Goal: Task Accomplishment & Management: Manage account settings

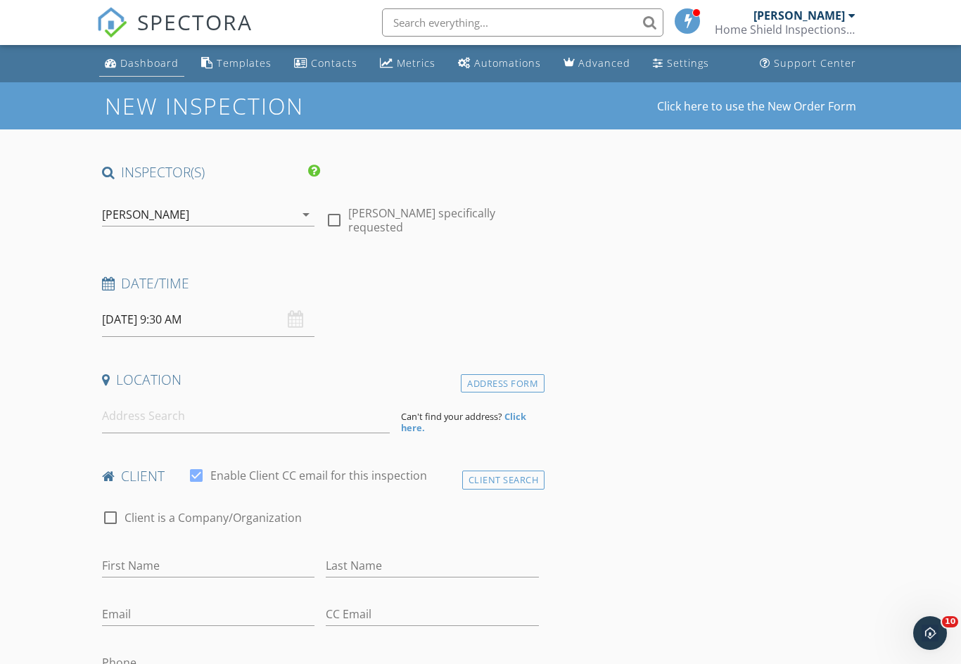
click at [132, 61] on div "Dashboard" at bounding box center [149, 62] width 58 height 13
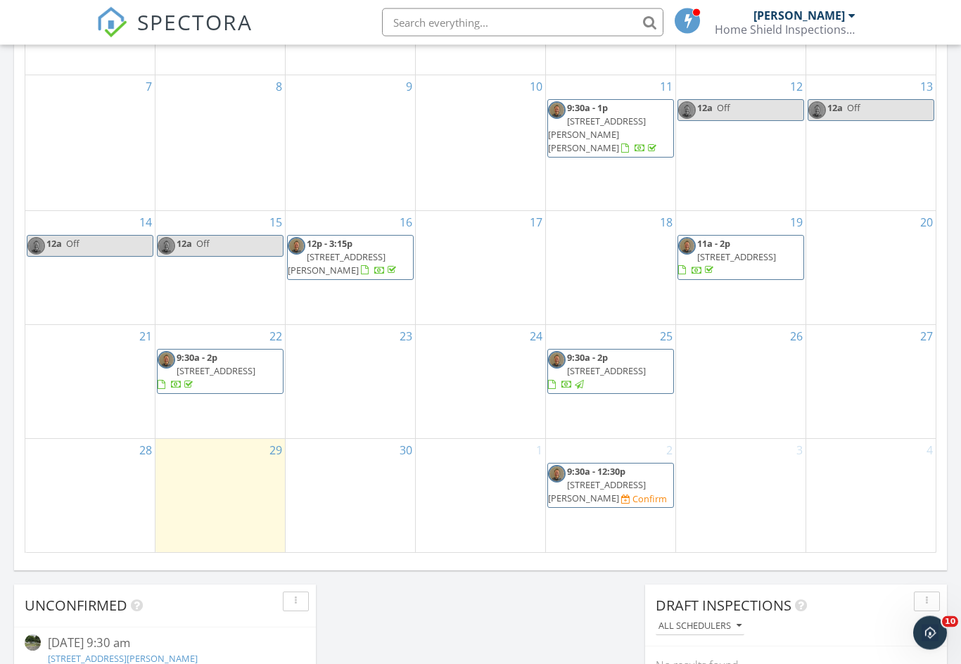
scroll to position [743, 0]
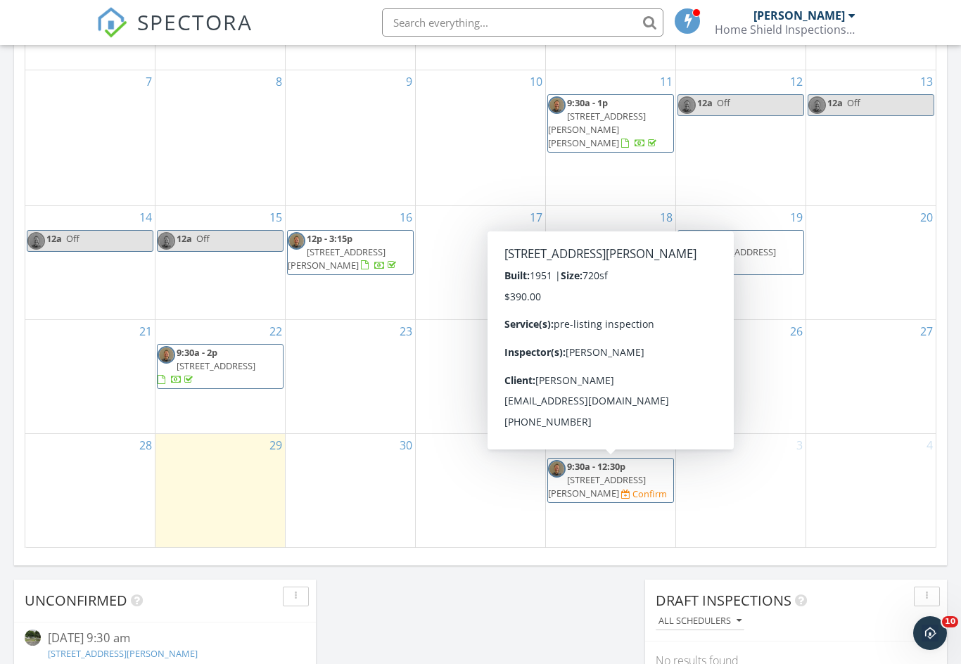
click at [633, 485] on span "[STREET_ADDRESS][PERSON_NAME]" at bounding box center [597, 487] width 98 height 26
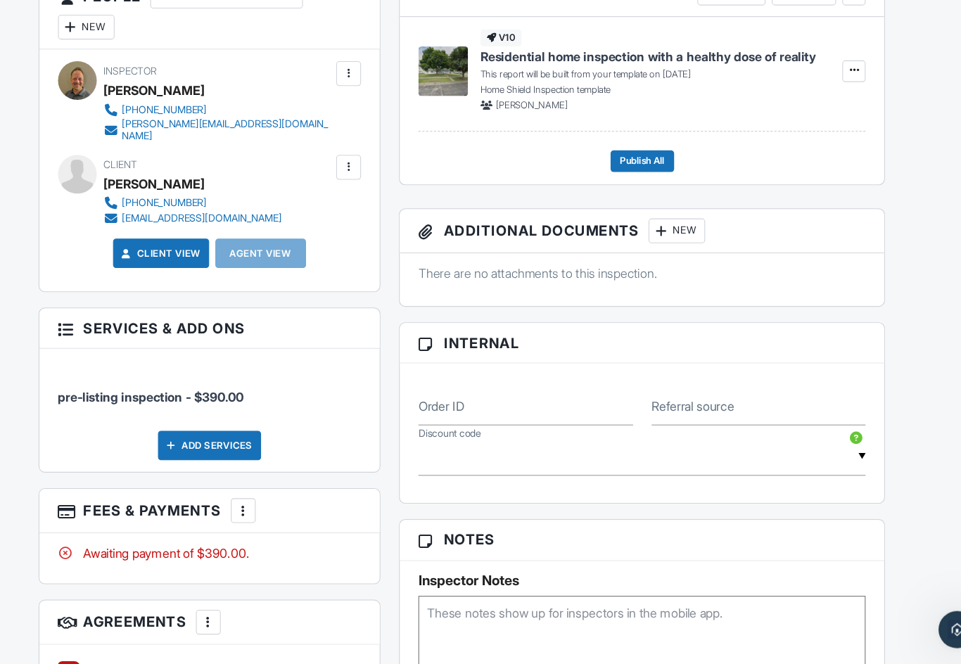
scroll to position [556, 0]
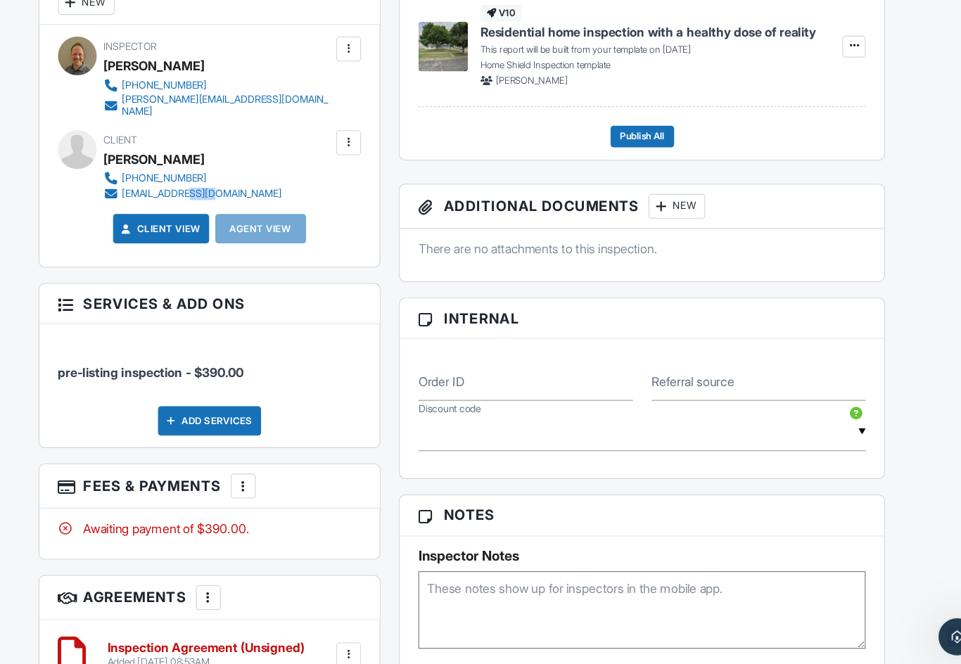
click at [201, 225] on div "smithdp9660@gmail.com" at bounding box center [244, 230] width 145 height 11
click at [172, 225] on div "smithdp9660@gmail.com" at bounding box center [244, 230] width 145 height 11
click at [156, 224] on div at bounding box center [163, 231] width 14 height 14
click at [106, 249] on div "Client View Agent View" at bounding box center [252, 267] width 292 height 37
click at [172, 225] on div "[EMAIL_ADDRESS][DOMAIN_NAME]" at bounding box center [244, 230] width 145 height 11
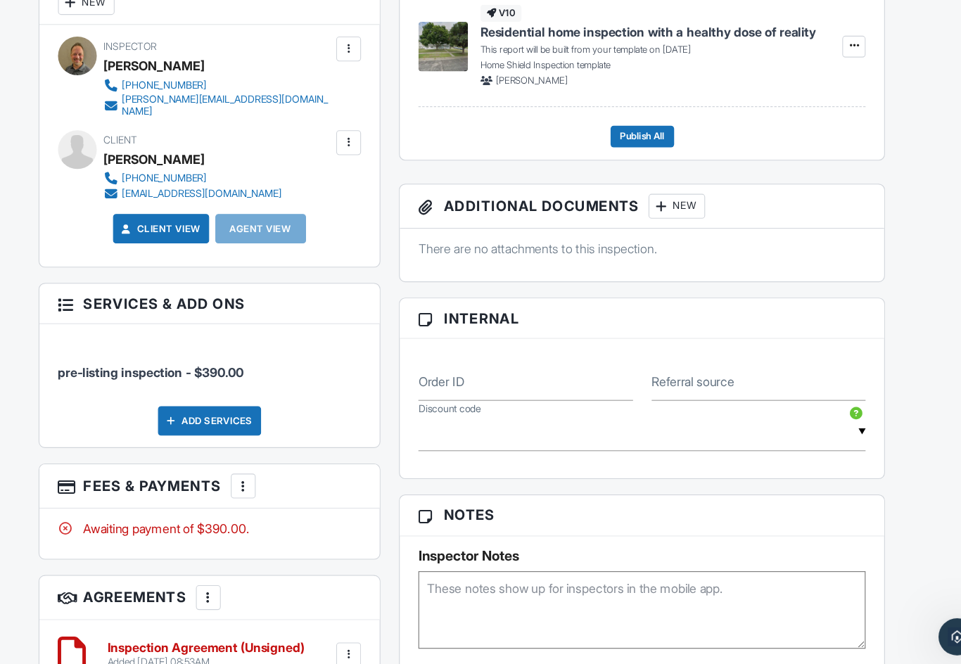
click at [156, 224] on div at bounding box center [163, 231] width 14 height 14
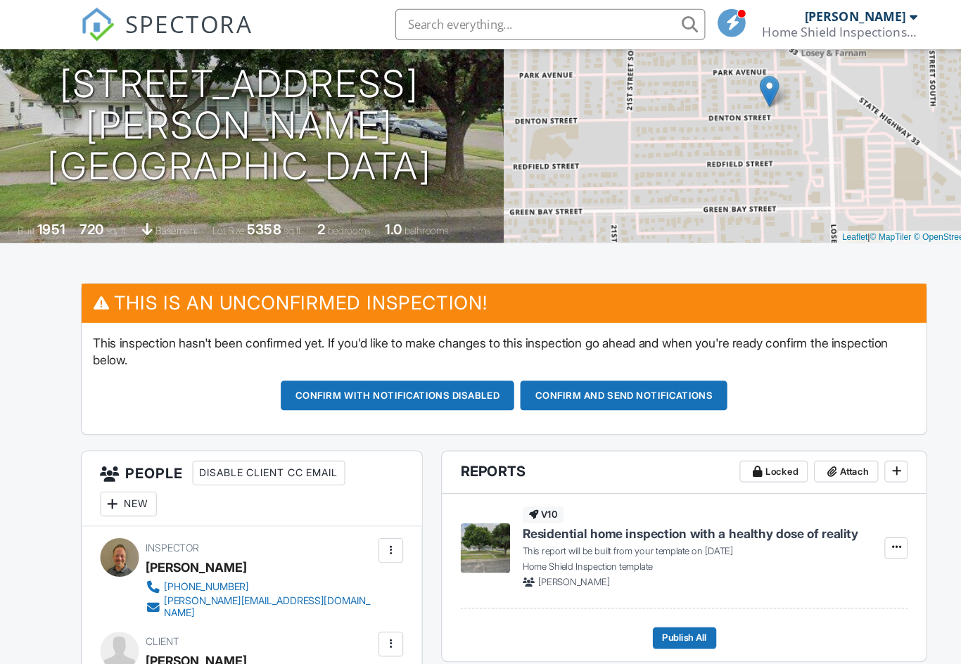
scroll to position [0, 0]
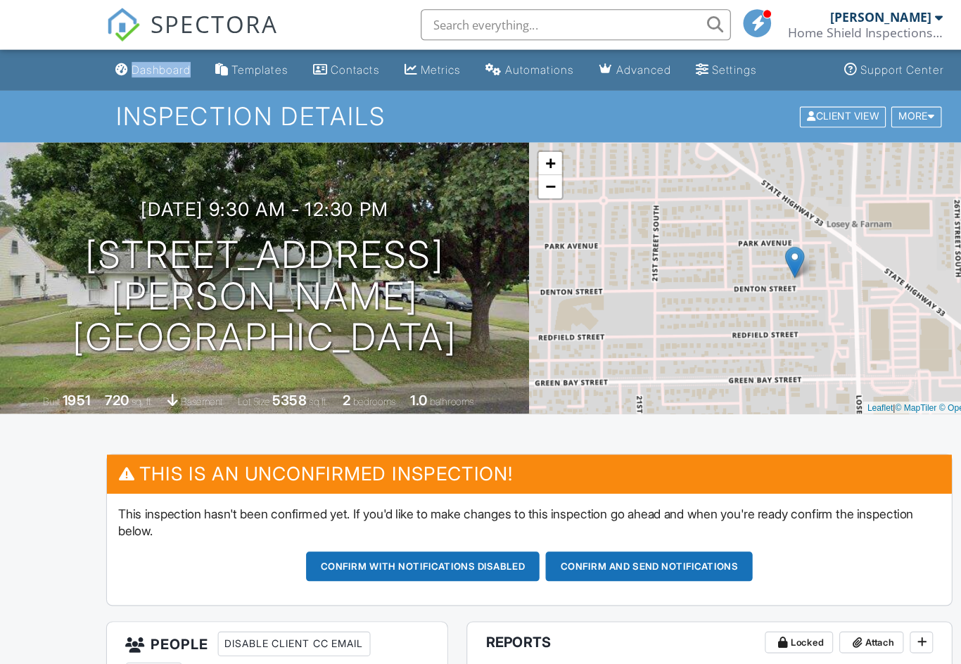
click at [56, 230] on div "10/02/2025 9:30 am - 12:30 pm 2225 Denton St La Crosse, WI 54601" at bounding box center [240, 253] width 481 height 144
click at [148, 63] on div "Dashboard" at bounding box center [146, 63] width 53 height 12
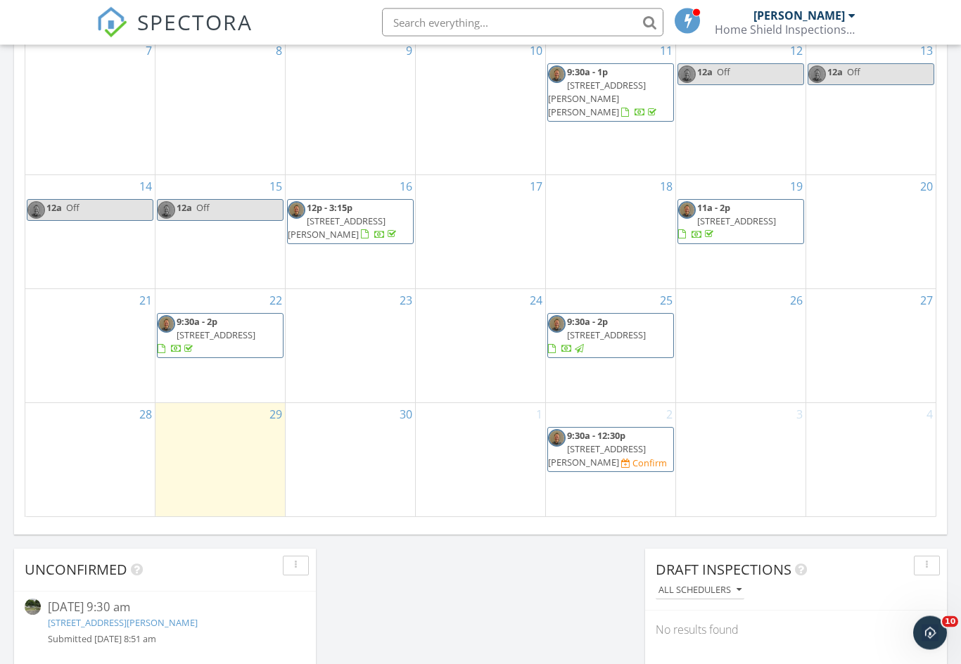
scroll to position [774, 0]
click at [758, 443] on div at bounding box center [740, 437] width 129 height 23
click at [738, 368] on link "Event" at bounding box center [739, 365] width 72 height 23
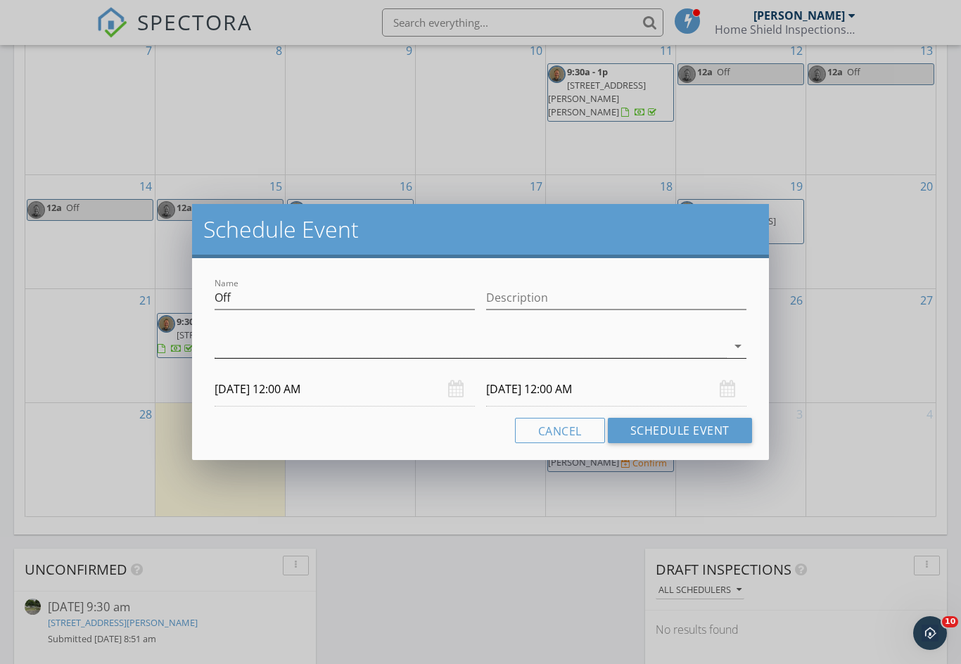
click at [738, 344] on icon "arrow_drop_down" at bounding box center [738, 346] width 17 height 17
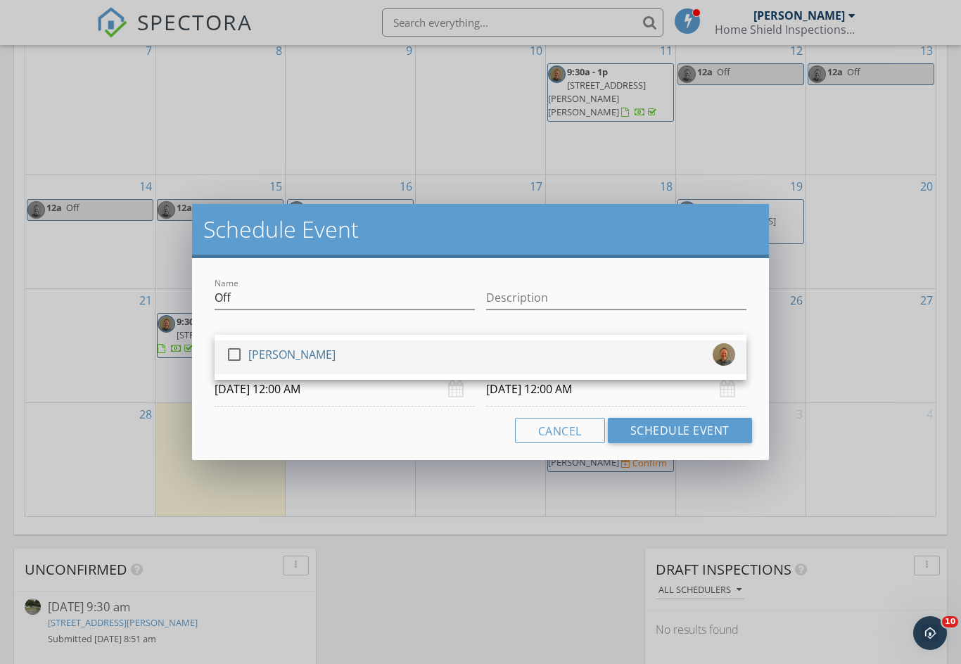
click at [518, 344] on div "check_box_outline_blank Michael Smith" at bounding box center [481, 357] width 510 height 28
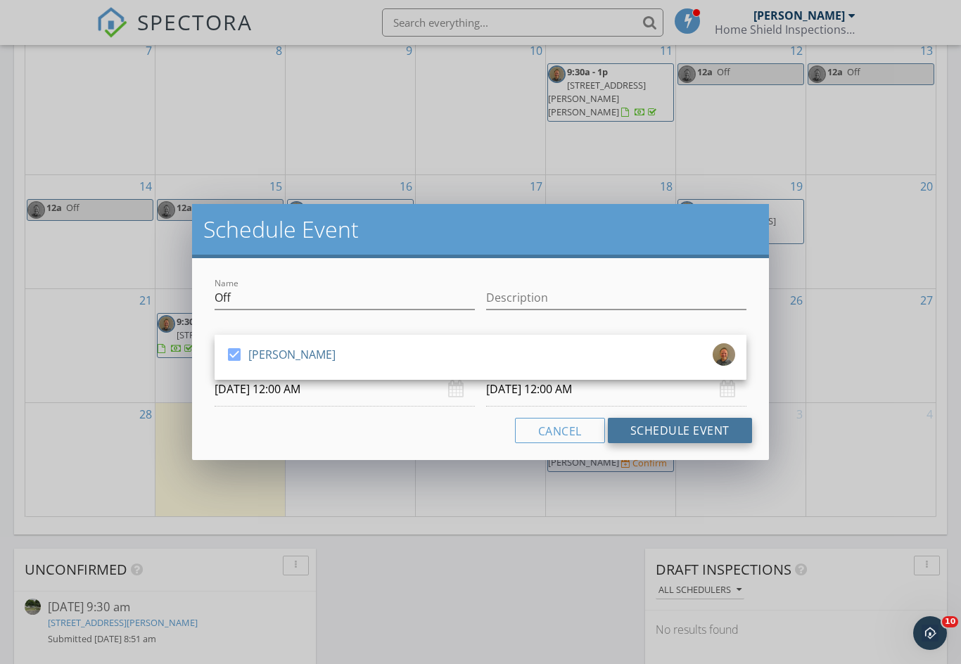
click at [681, 435] on button "Schedule Event" at bounding box center [680, 430] width 144 height 25
